Goal: Information Seeking & Learning: Learn about a topic

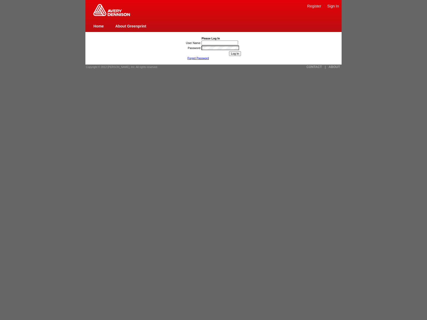
click at [334, 67] on link "ABOUT" at bounding box center [334, 67] width 11 height 4
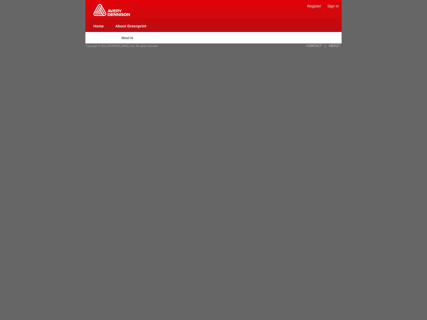
click at [112, 15] on img at bounding box center [111, 10] width 37 height 12
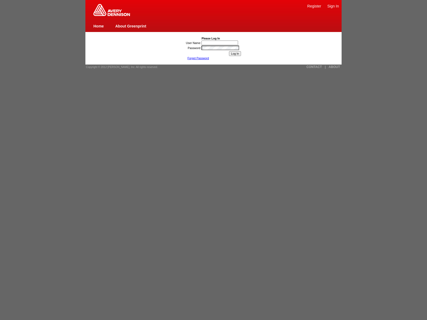
click at [334, 67] on link "ABOUT" at bounding box center [334, 67] width 11 height 4
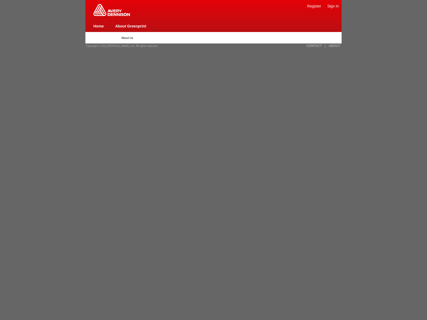
click at [120, 46] on span "Copyright © 2012 [PERSON_NAME], Inc. All rights reserved." at bounding box center [122, 46] width 72 height 3
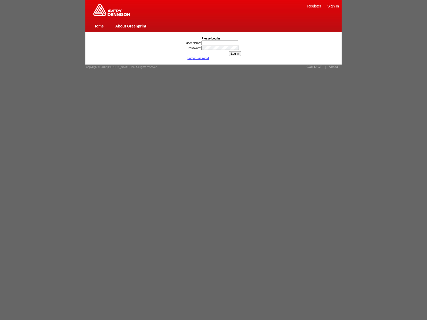
click at [334, 67] on link "ABOUT" at bounding box center [334, 67] width 11 height 4
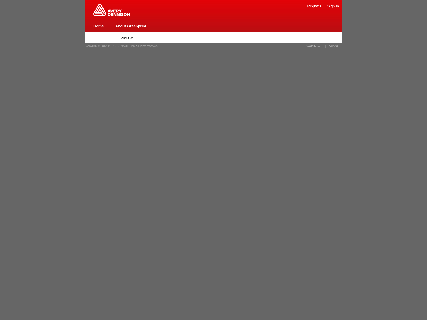
click at [325, 46] on link "|" at bounding box center [325, 46] width 1 height 4
